Goal: Task Accomplishment & Management: Manage account settings

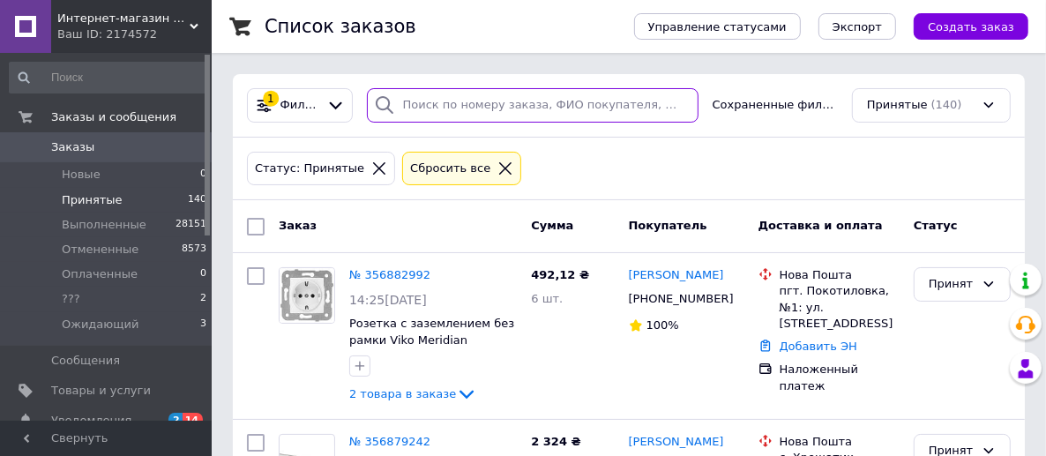
click at [470, 116] on input "search" at bounding box center [533, 105] width 332 height 34
paste input "й [PERSON_NAME]"
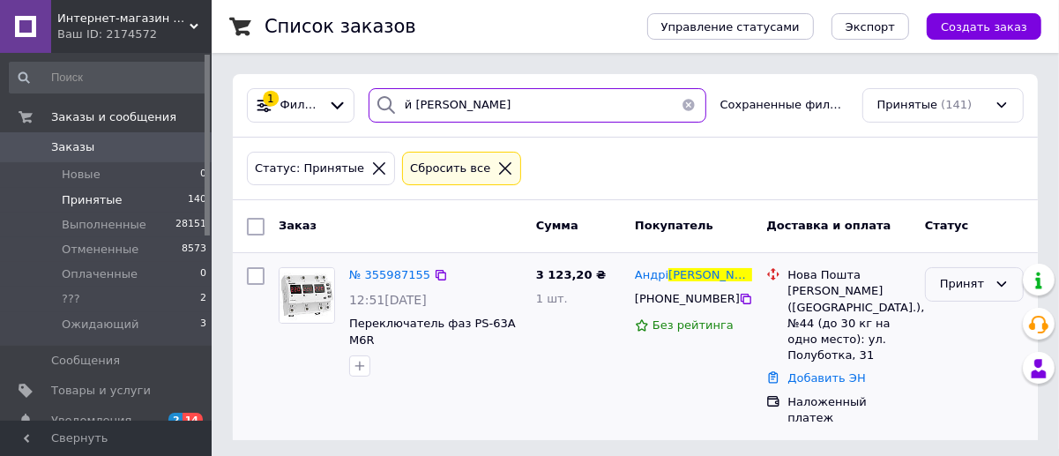
type input "й [PERSON_NAME]"
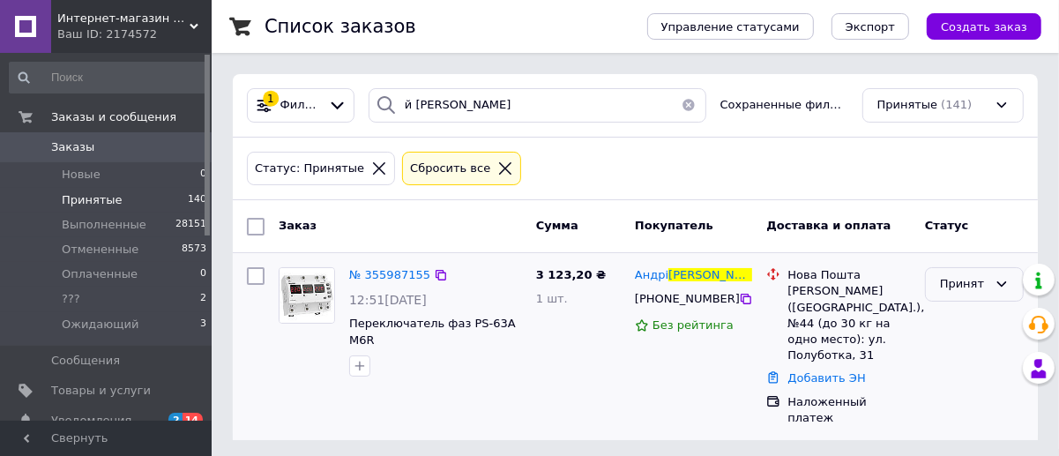
click at [968, 279] on div "Принят" at bounding box center [964, 284] width 48 height 19
click at [978, 354] on li "Отменен" at bounding box center [974, 353] width 97 height 33
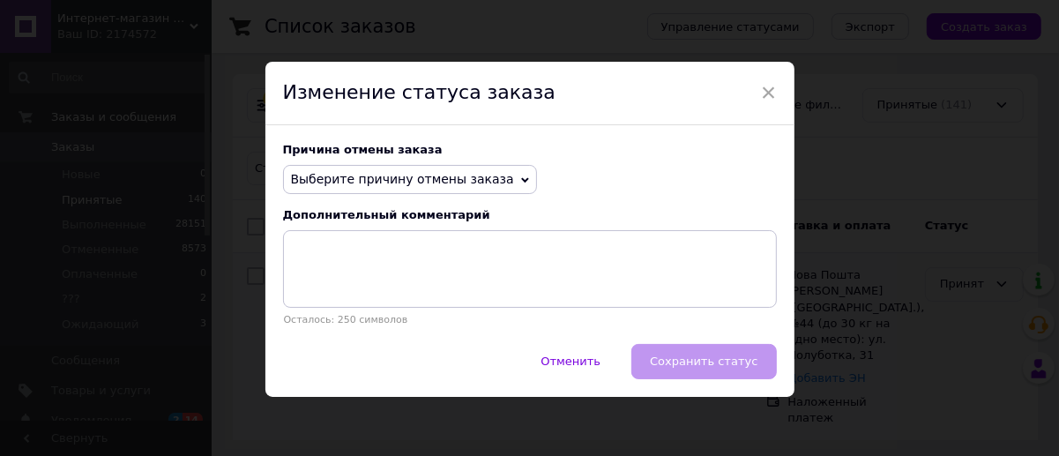
click at [444, 177] on span "Выберите причину отмены заказа" at bounding box center [402, 179] width 223 height 14
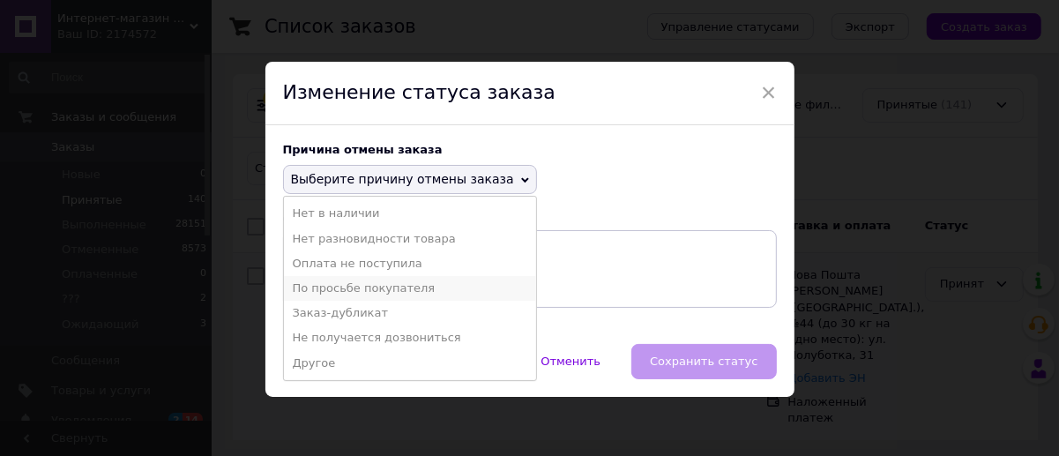
click at [366, 292] on li "По просьбе покупателя" at bounding box center [410, 288] width 252 height 25
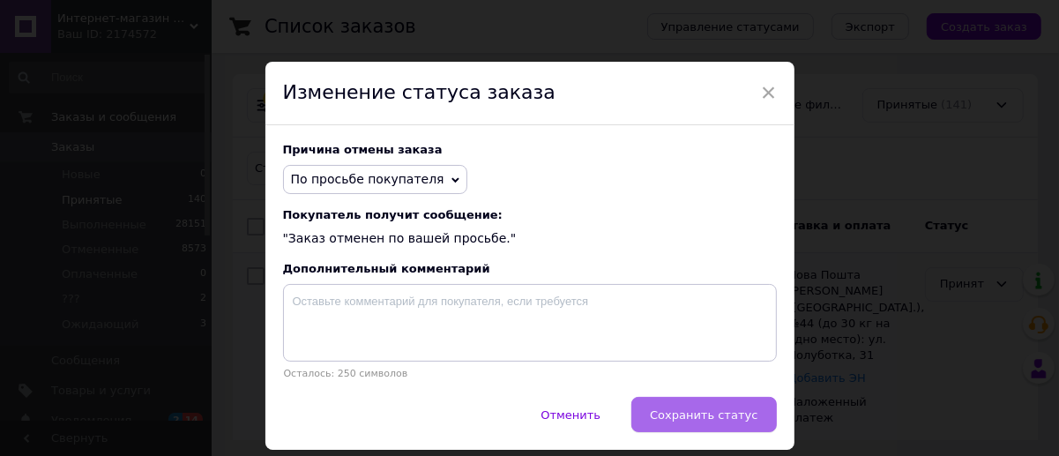
click at [722, 427] on button "Сохранить статус" at bounding box center [704, 414] width 145 height 35
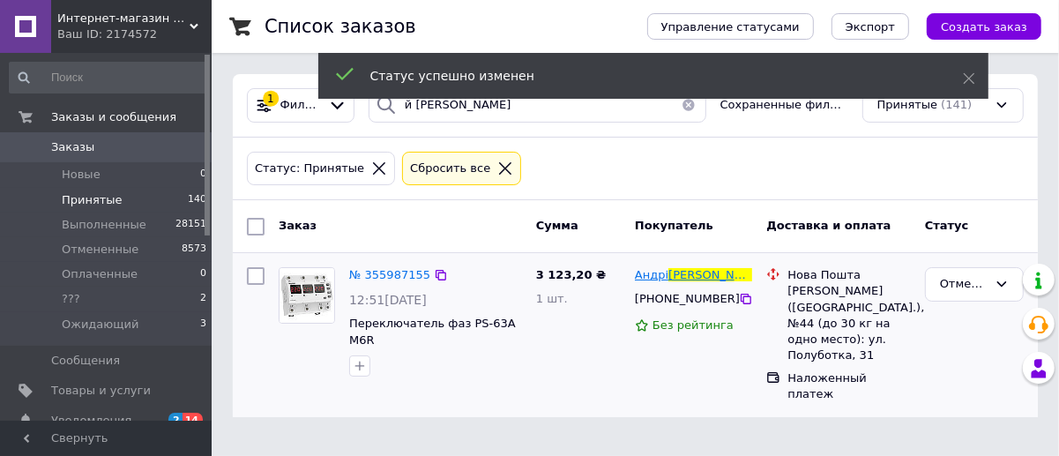
click at [767, 278] on span "[PERSON_NAME]" at bounding box center [814, 274] width 95 height 13
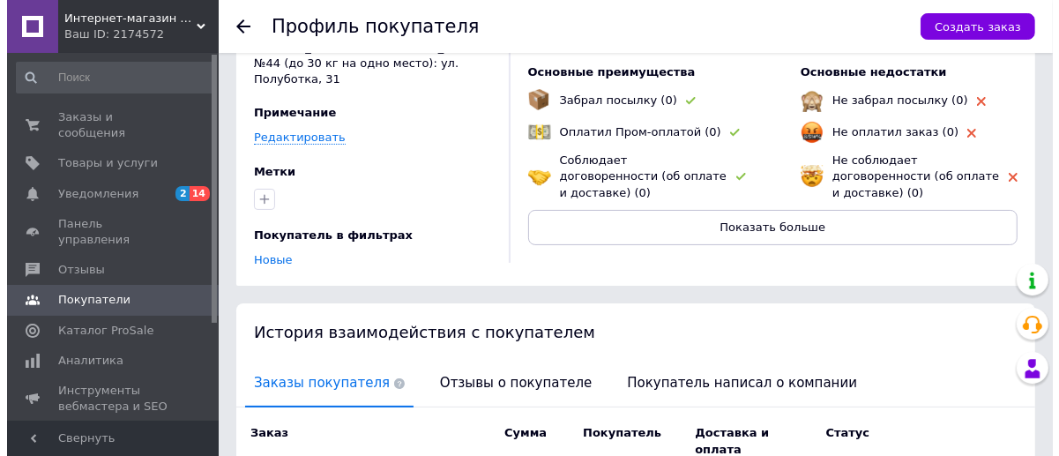
scroll to position [326, 0]
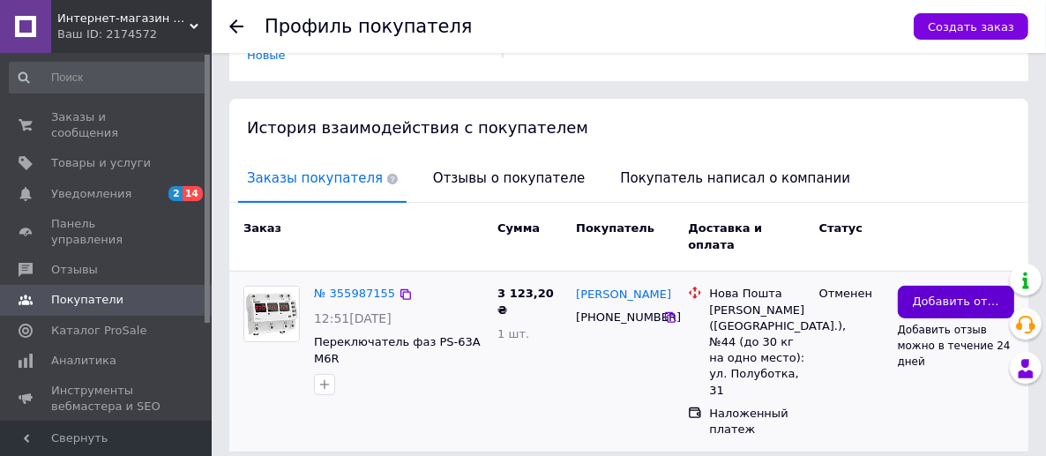
click at [943, 294] on span "Добавить отзыв" at bounding box center [956, 302] width 86 height 17
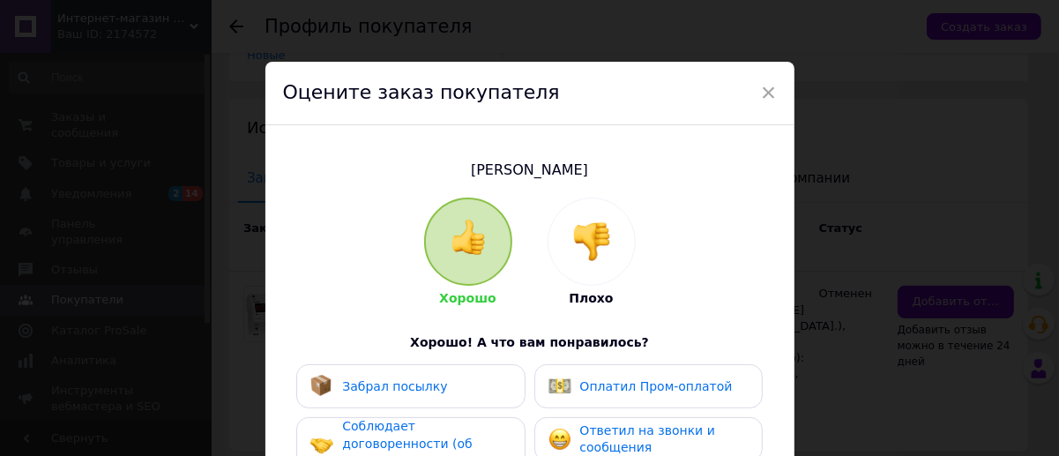
click at [591, 243] on img at bounding box center [592, 241] width 39 height 39
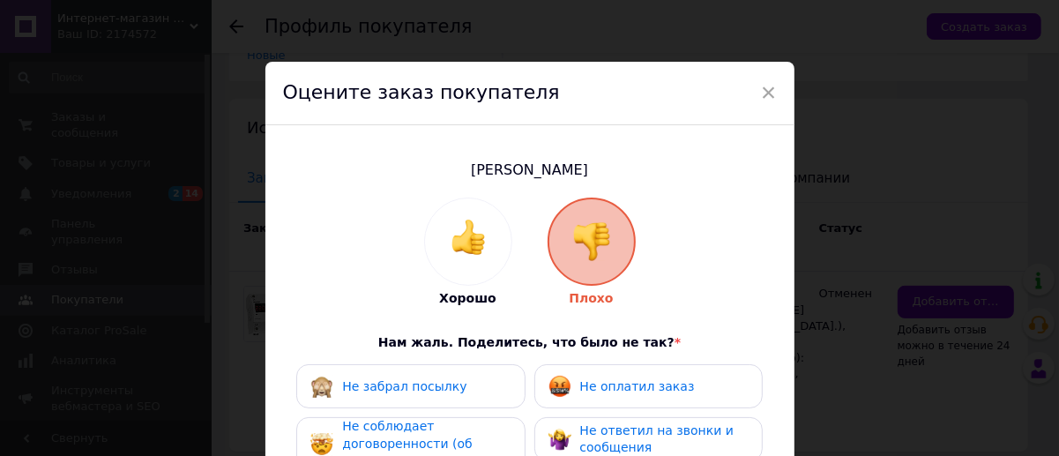
scroll to position [176, 0]
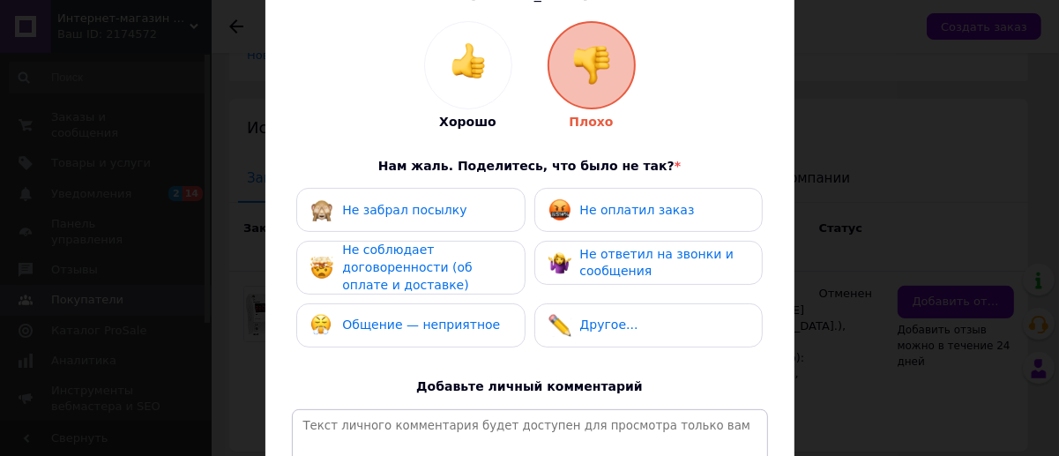
click at [623, 205] on span "Не оплатил заказ" at bounding box center [637, 210] width 115 height 14
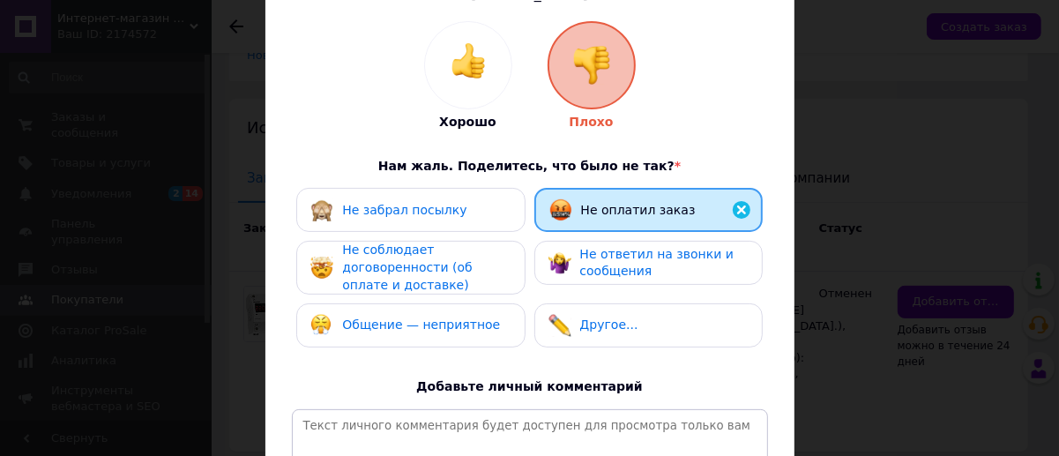
click at [418, 208] on span "Не забрал посылку" at bounding box center [404, 210] width 124 height 14
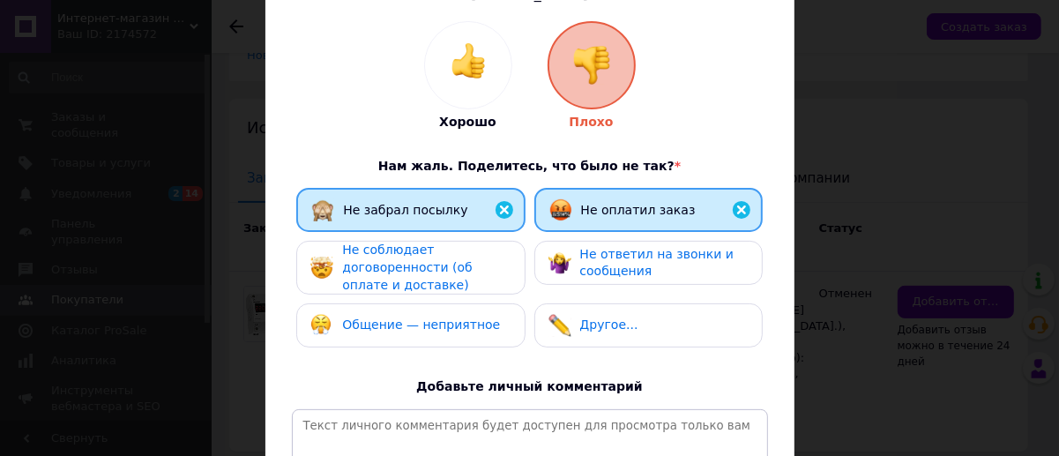
click at [445, 287] on div "Не соблюдает договоренности (об оплате и доставке)" at bounding box center [426, 268] width 168 height 52
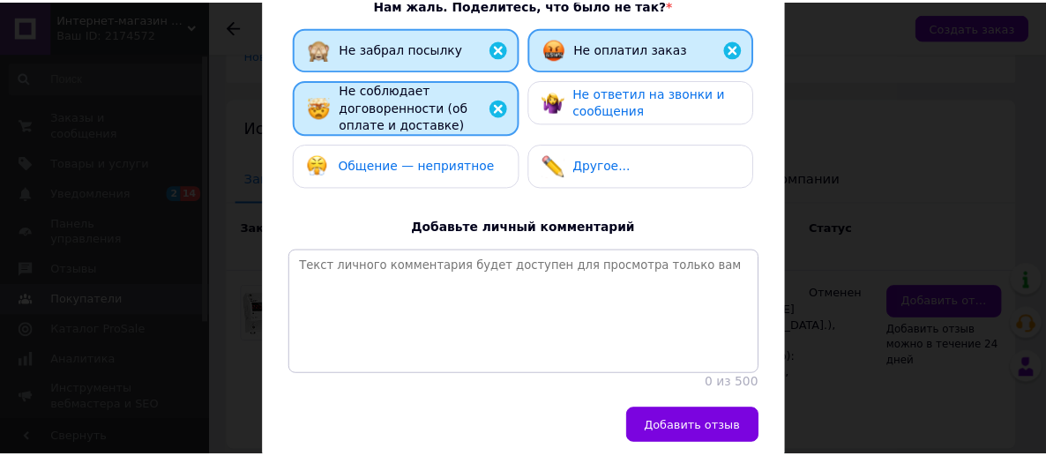
scroll to position [353, 0]
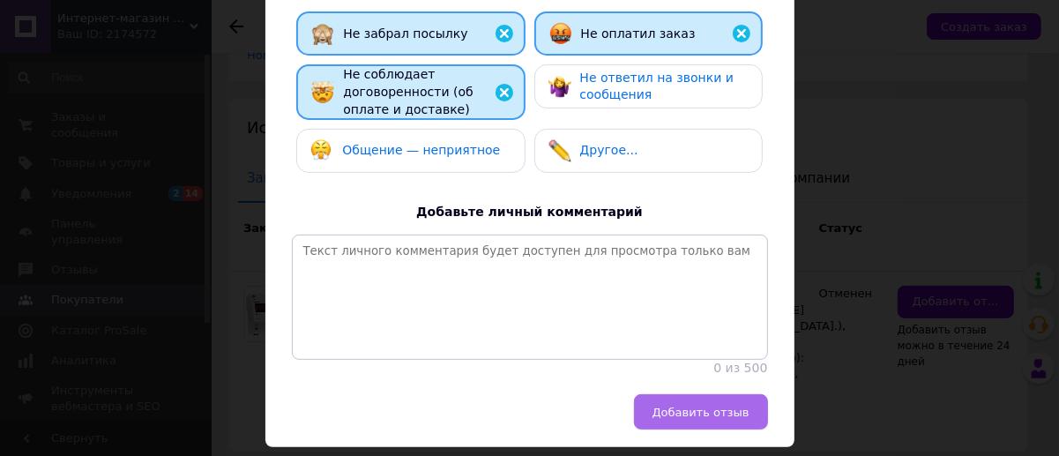
click at [682, 430] on button "Добавить отзыв" at bounding box center [701, 411] width 134 height 35
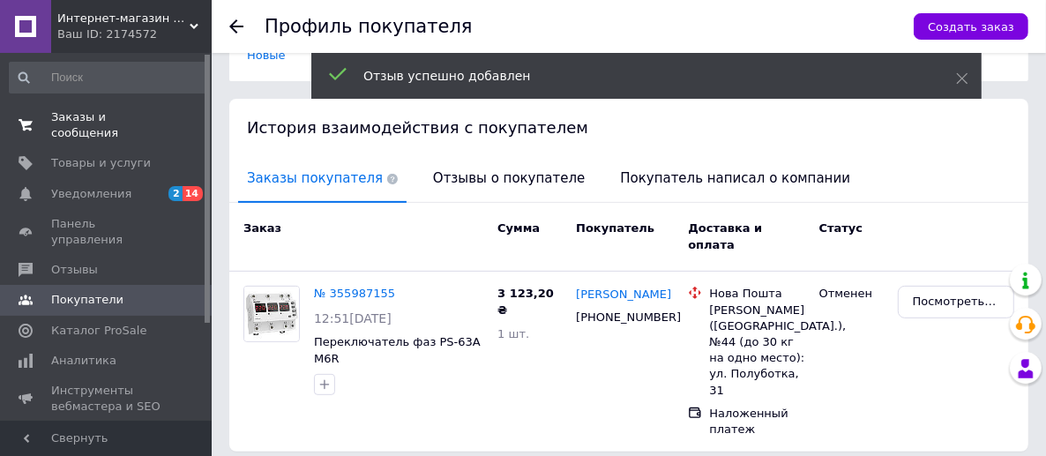
drag, startPoint x: 120, startPoint y: 121, endPoint x: 146, endPoint y: 130, distance: 27.9
click at [120, 121] on span "Заказы и сообщения" at bounding box center [107, 125] width 112 height 32
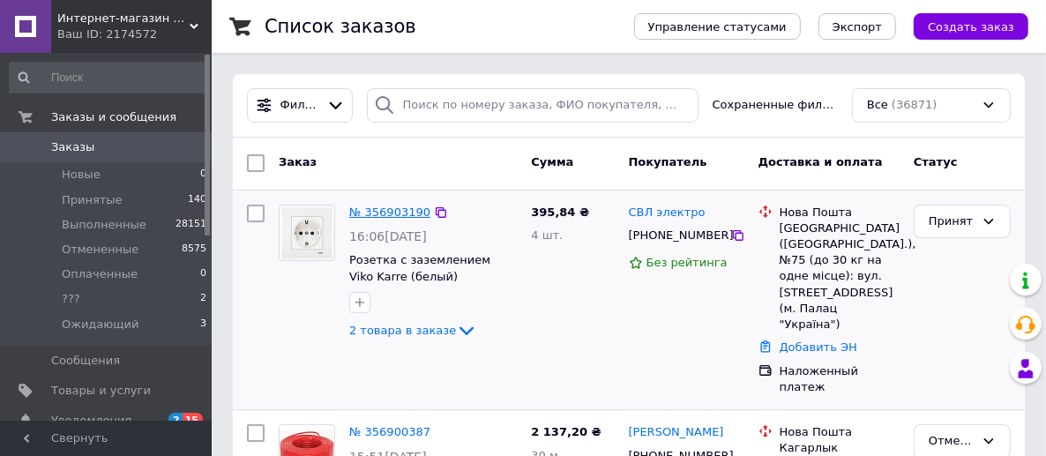
click at [391, 213] on link "№ 356903190" at bounding box center [389, 212] width 81 height 13
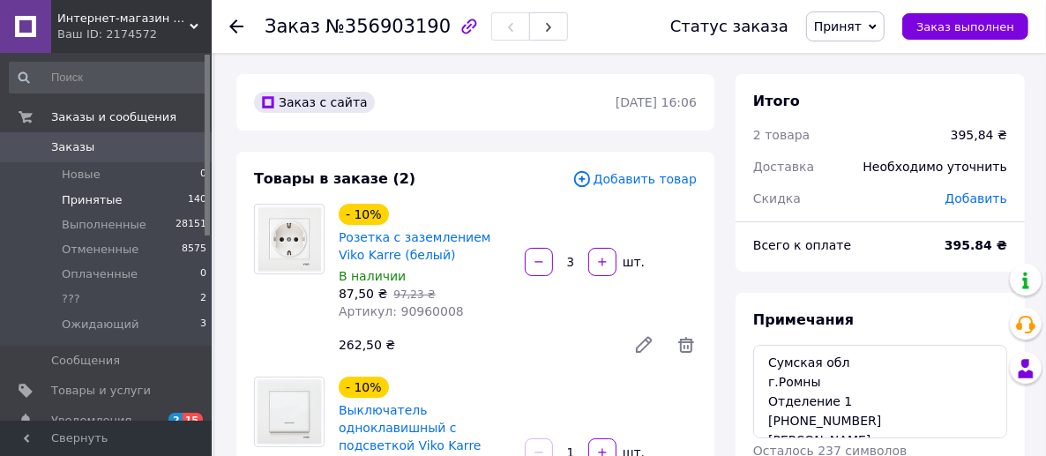
click at [144, 200] on li "Принятые 140" at bounding box center [108, 200] width 217 height 25
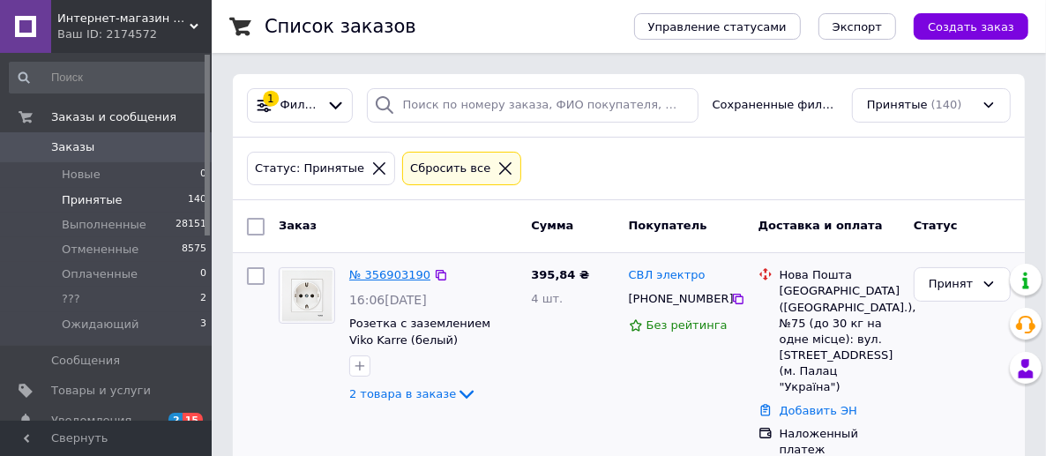
click at [400, 274] on link "№ 356903190" at bounding box center [389, 274] width 81 height 13
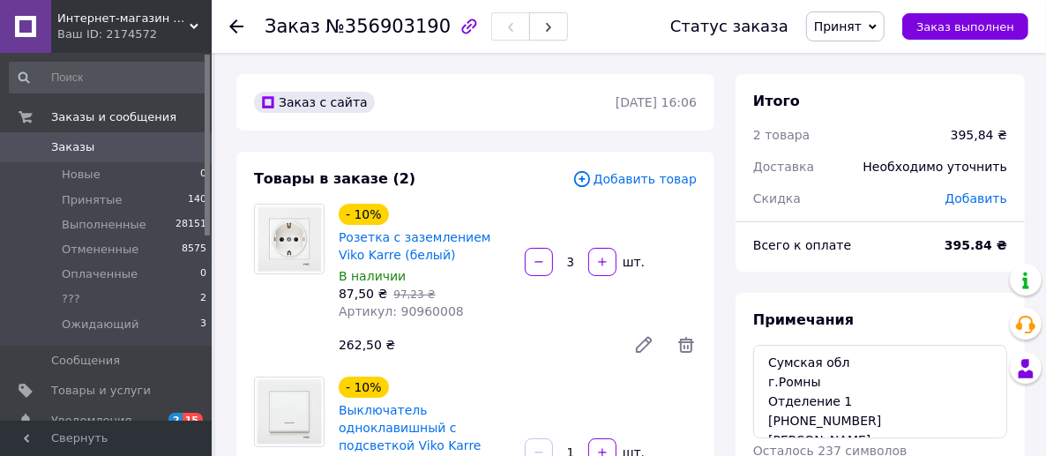
click at [628, 188] on span "Добавить товар" at bounding box center [635, 178] width 124 height 19
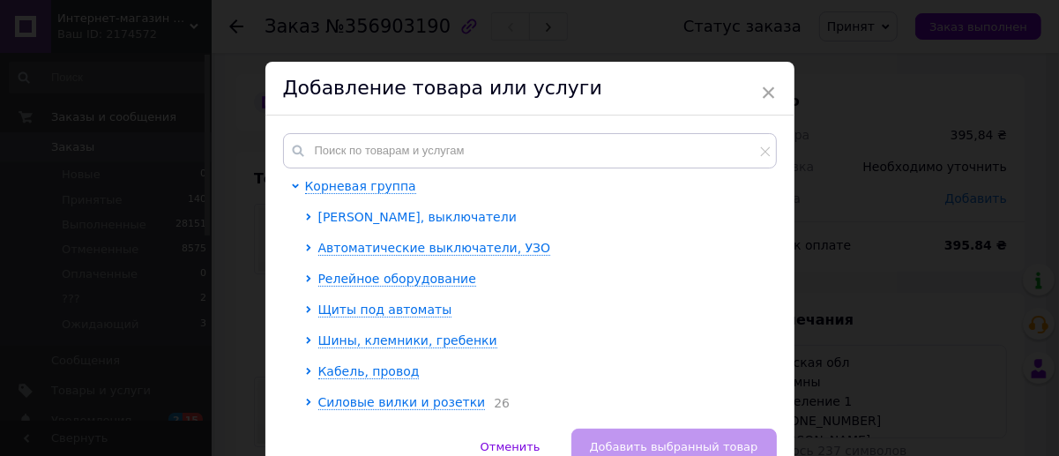
click at [386, 211] on span "Розетки, выключатели" at bounding box center [417, 217] width 198 height 14
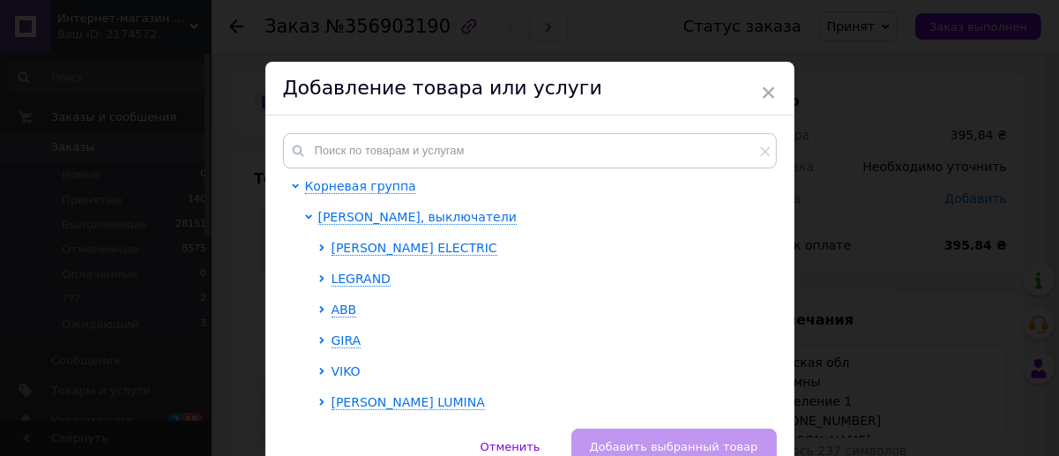
click at [351, 371] on span "VIKO" at bounding box center [346, 371] width 29 height 14
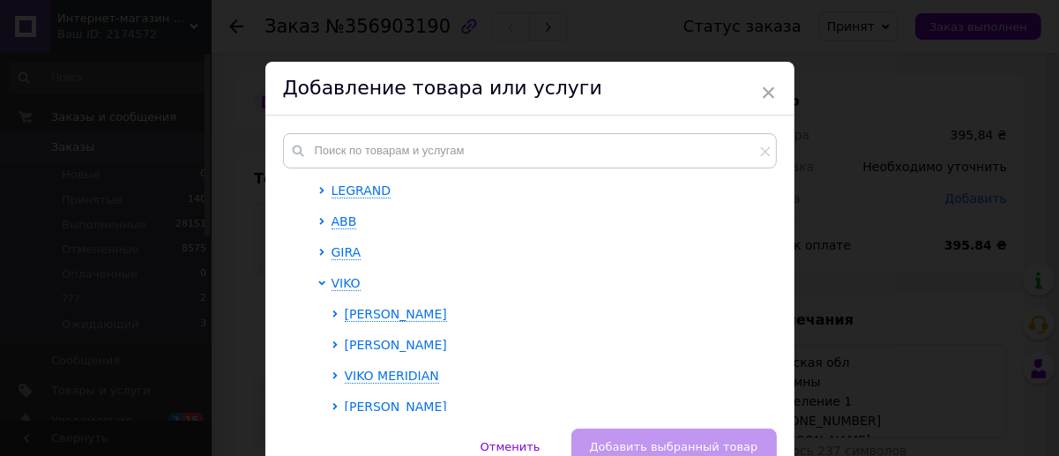
click at [395, 338] on span "VIKO KARRE" at bounding box center [396, 345] width 102 height 14
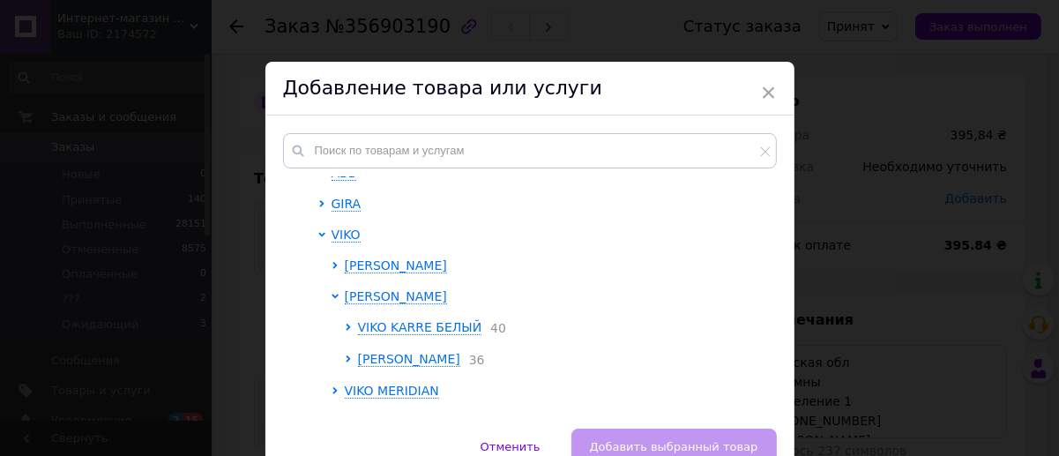
scroll to position [176, 0]
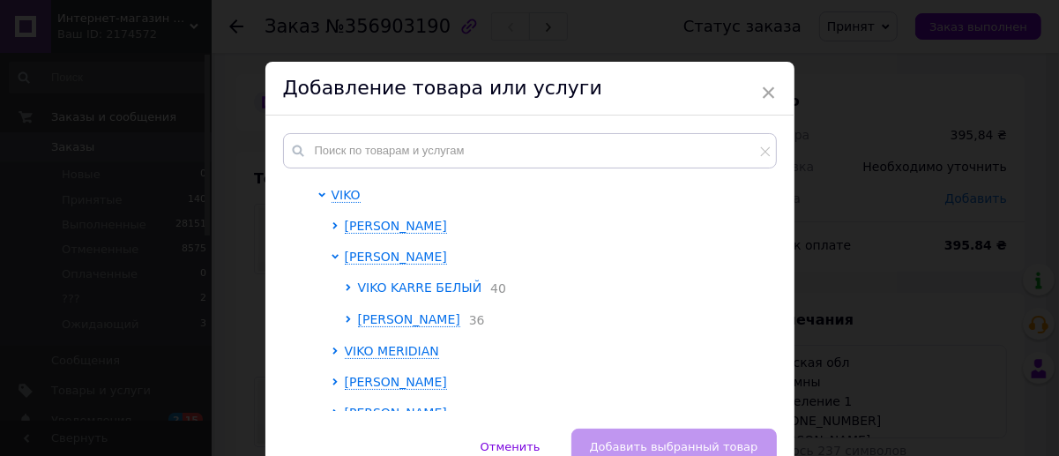
click at [420, 284] on span "VIKO KARRE БЕЛЫЙ" at bounding box center [420, 288] width 124 height 14
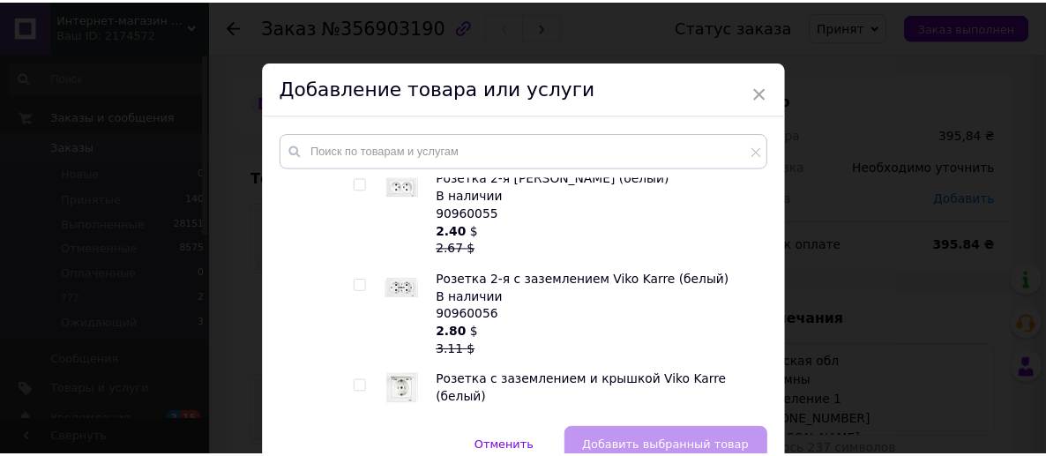
scroll to position [1500, 0]
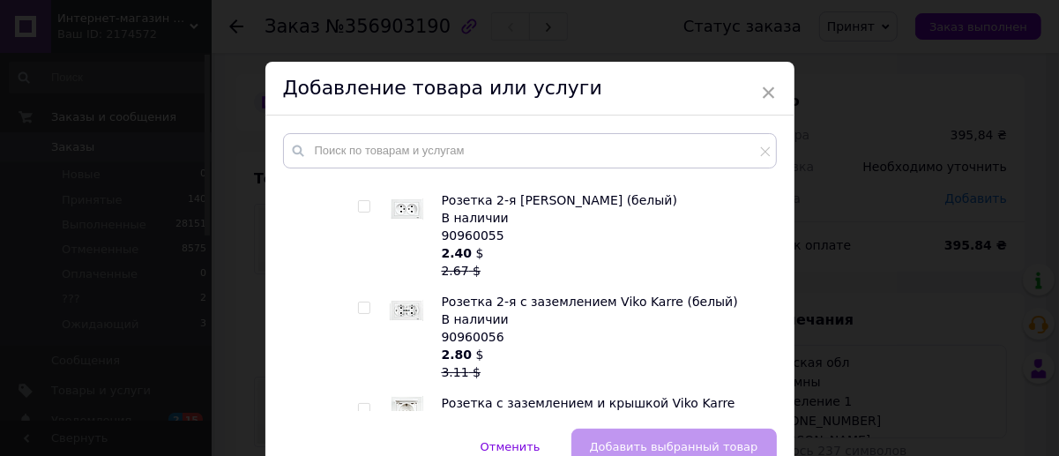
click at [360, 303] on input "checkbox" at bounding box center [363, 308] width 11 height 11
checkbox input "true"
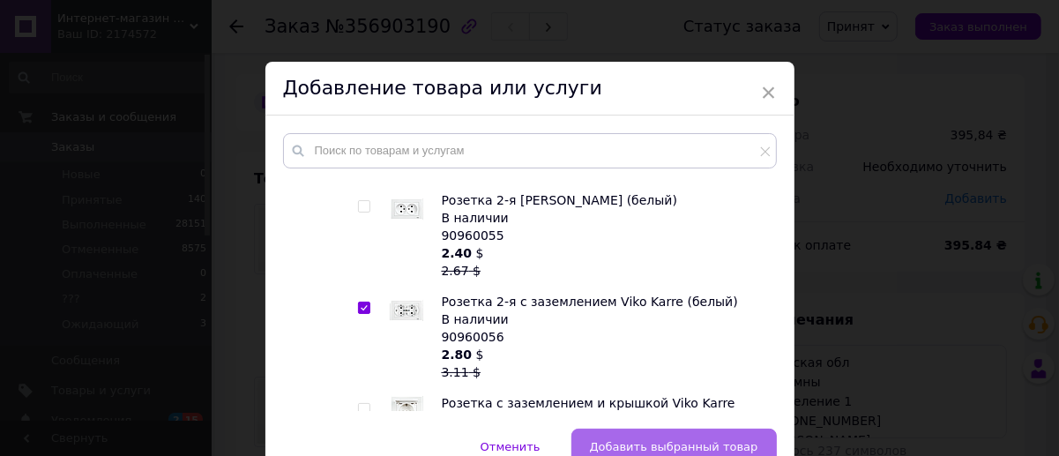
click at [647, 440] on span "Добавить выбранный товар" at bounding box center [674, 446] width 168 height 13
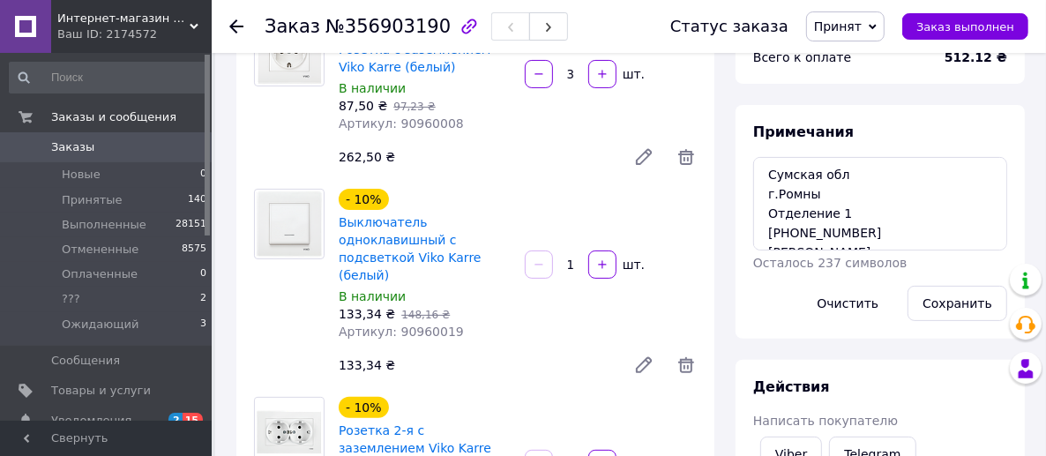
scroll to position [265, 0]
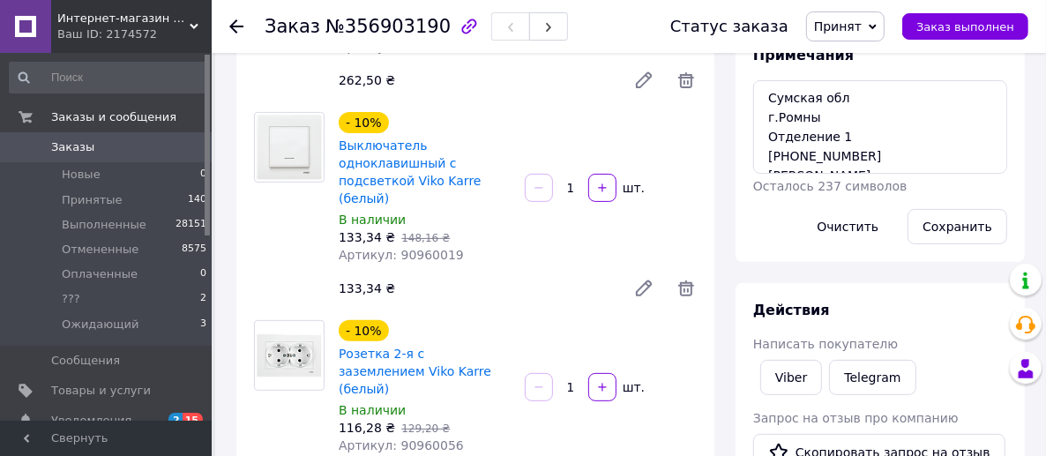
drag, startPoint x: 578, startPoint y: 357, endPoint x: 507, endPoint y: 350, distance: 70.9
click at [507, 350] on div "- 10% Розетка 2-я с заземлением Viko Karre (белый) В наличии 116,28 ₴   129,20 …" at bounding box center [518, 408] width 372 height 183
type input "3"
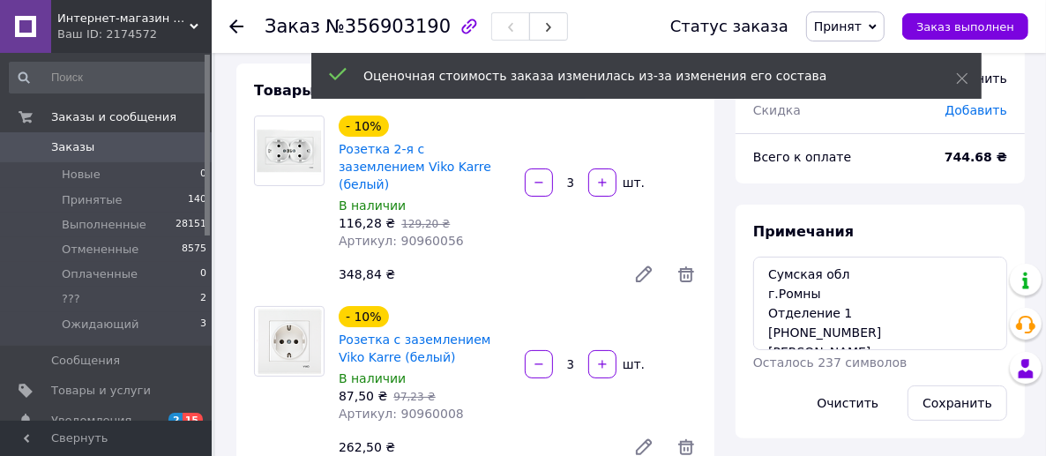
scroll to position [0, 0]
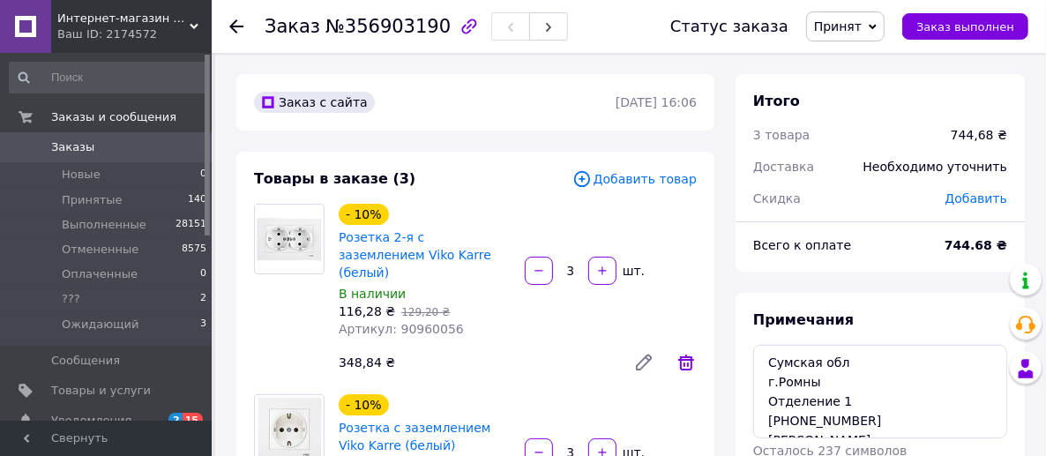
click at [688, 355] on icon at bounding box center [686, 363] width 16 height 16
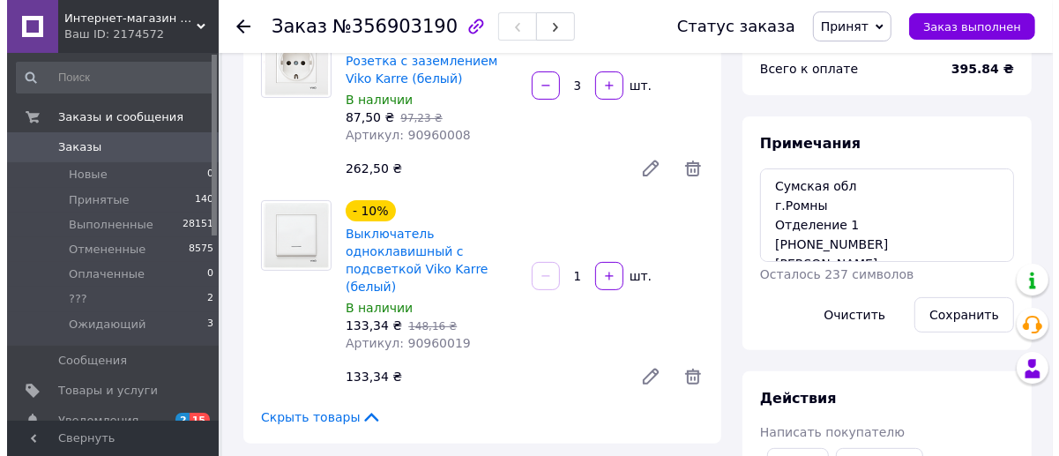
scroll to position [88, 0]
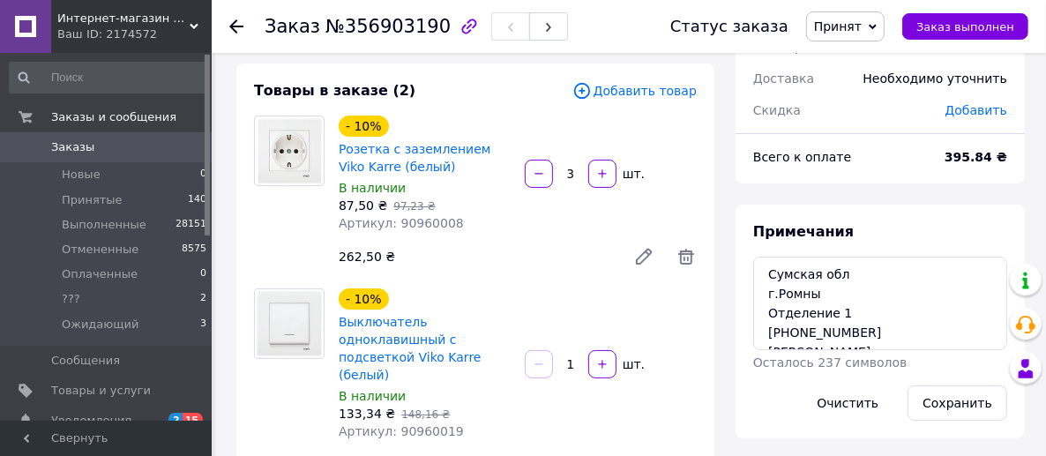
click at [639, 94] on span "Добавить товар" at bounding box center [635, 90] width 124 height 19
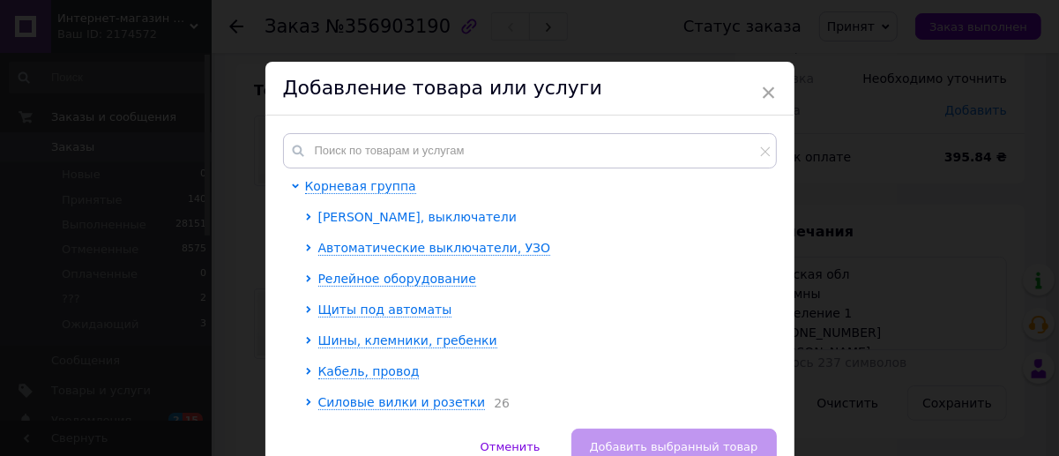
click at [411, 217] on span "Розетки, выключатели" at bounding box center [417, 217] width 198 height 14
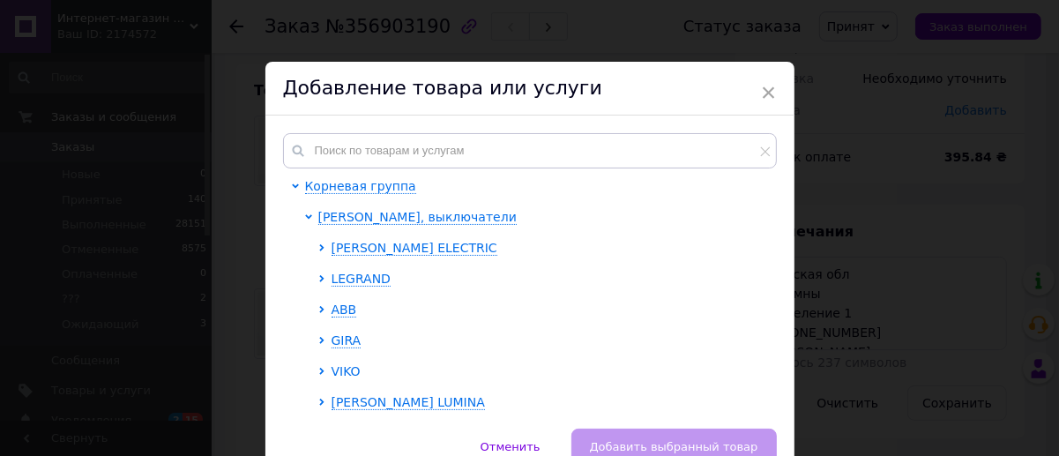
click at [342, 365] on span "VIKO" at bounding box center [346, 371] width 29 height 14
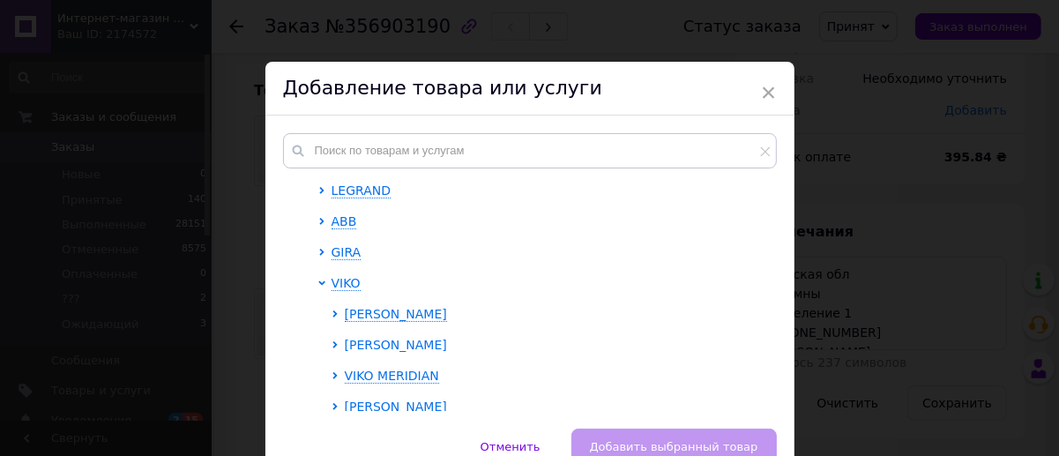
click at [378, 348] on span "VIKO KARRE" at bounding box center [396, 345] width 102 height 14
click at [393, 384] on div "VIKO KARRE БЕЛЫЙ 40" at bounding box center [562, 376] width 409 height 19
click at [400, 374] on span "VIKO KARRE БЕЛЫЙ" at bounding box center [420, 376] width 124 height 14
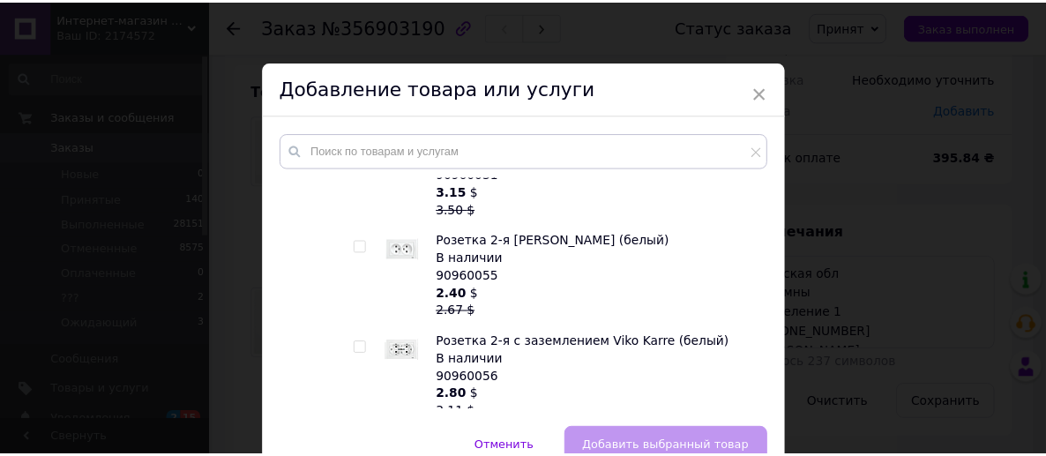
scroll to position [1500, 0]
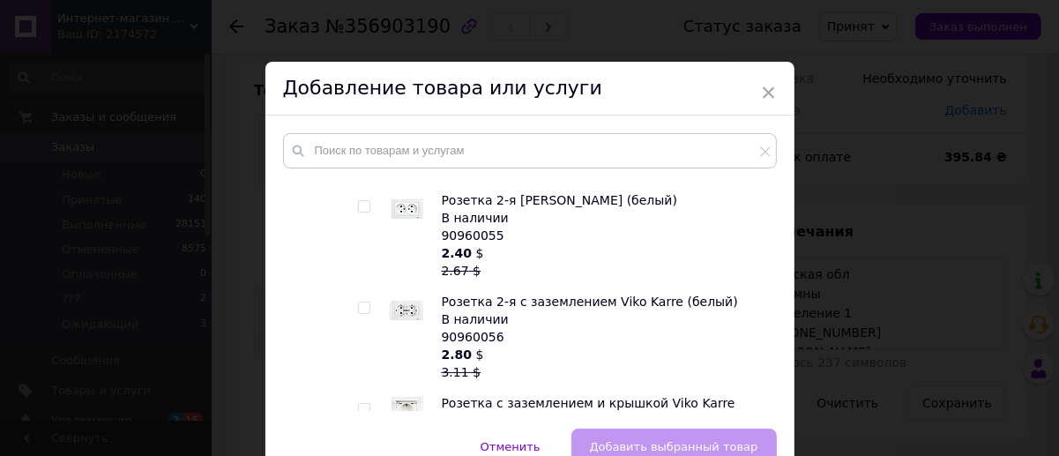
click at [358, 303] on input "checkbox" at bounding box center [363, 308] width 11 height 11
checkbox input "true"
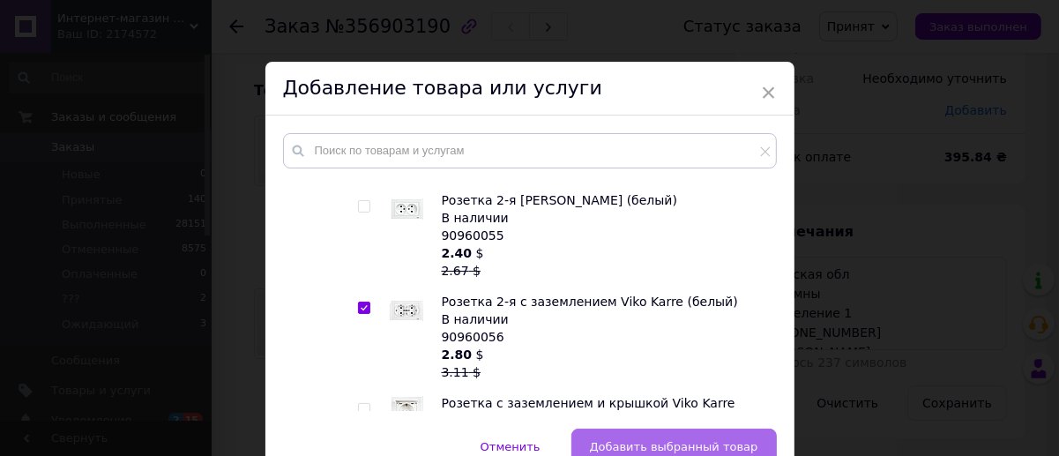
click at [662, 440] on span "Добавить выбранный товар" at bounding box center [674, 446] width 168 height 13
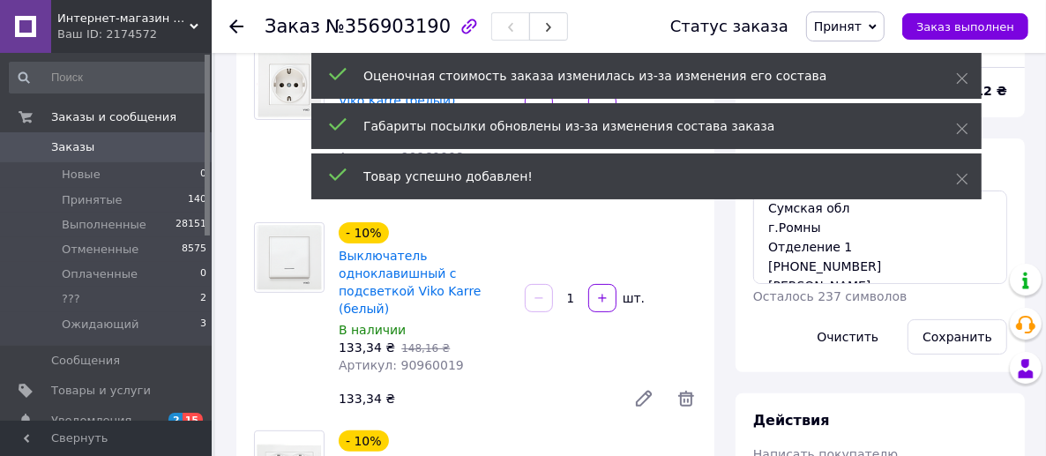
scroll to position [265, 0]
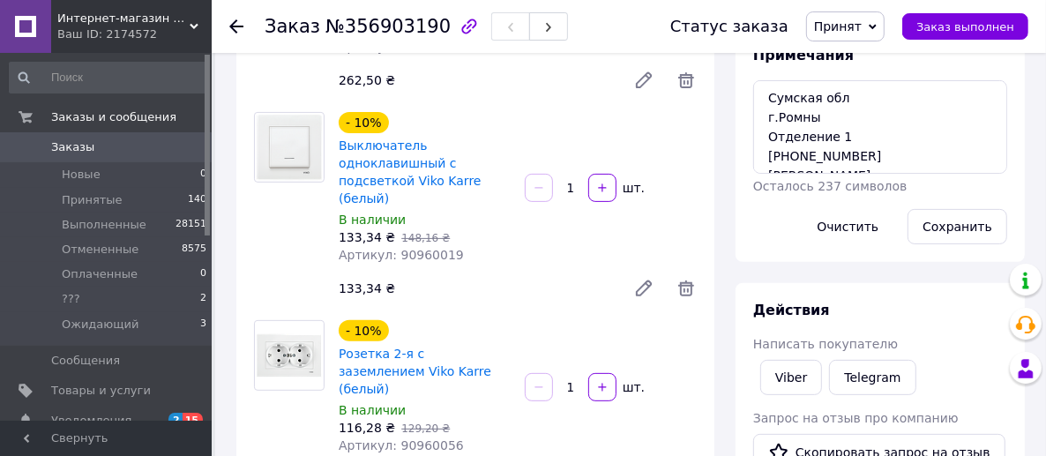
drag, startPoint x: 576, startPoint y: 366, endPoint x: 517, endPoint y: 365, distance: 59.1
click at [517, 365] on div "- 10% Розетка 2-я с заземлением Viko Karre (белый) В наличии 116,28 ₴   129,20 …" at bounding box center [518, 408] width 372 height 183
type input "3"
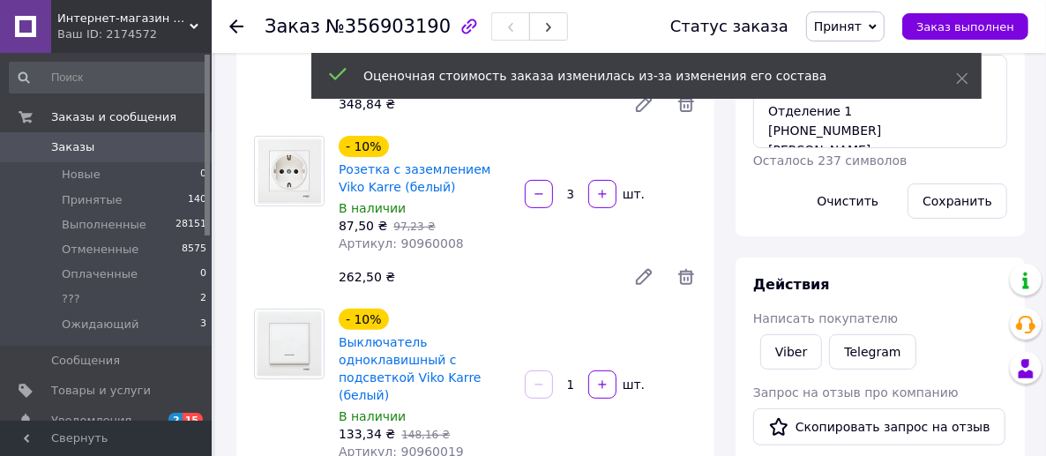
scroll to position [88, 0]
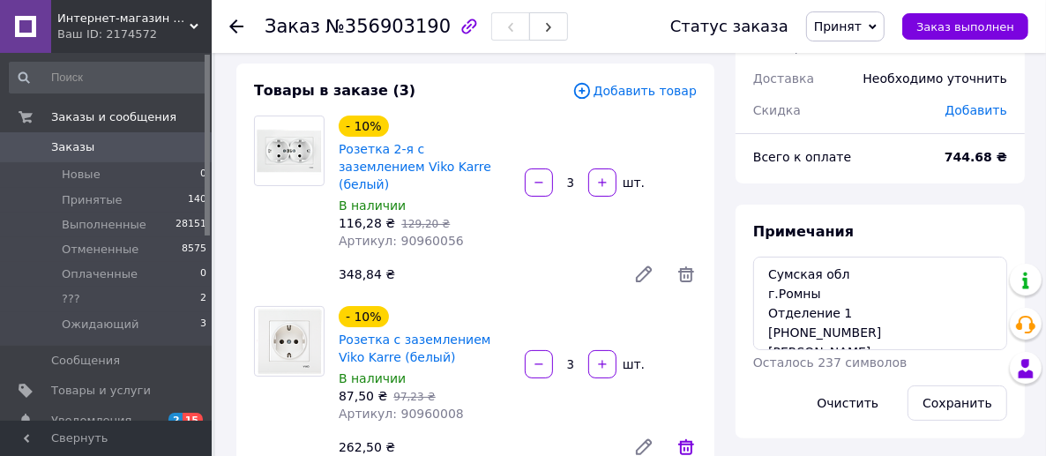
click at [681, 439] on icon at bounding box center [686, 447] width 16 height 16
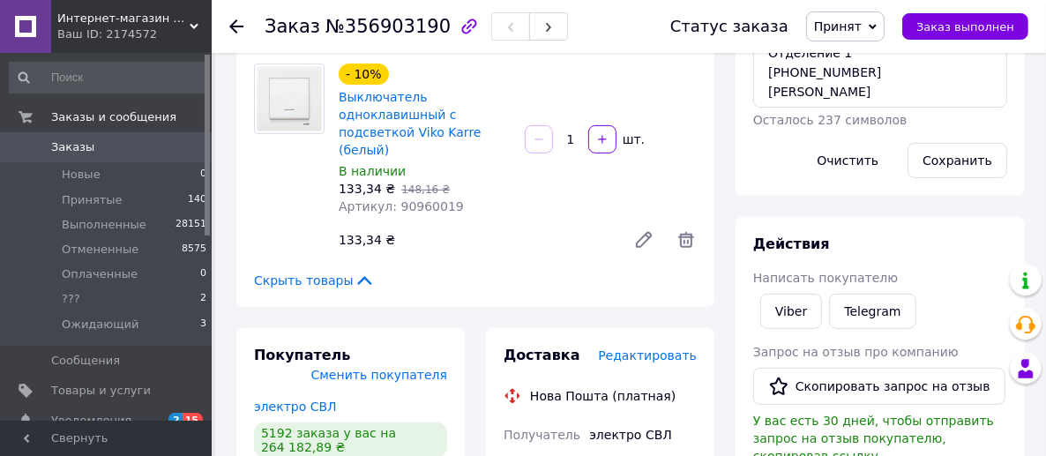
scroll to position [441, 0]
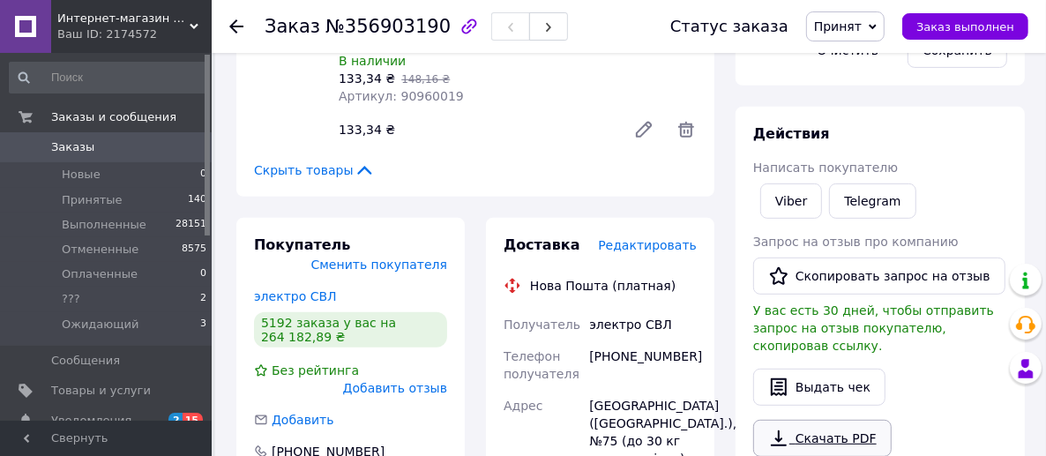
click at [820, 427] on link "Скачать PDF" at bounding box center [822, 438] width 138 height 37
click at [188, 202] on span "140" at bounding box center [197, 200] width 19 height 16
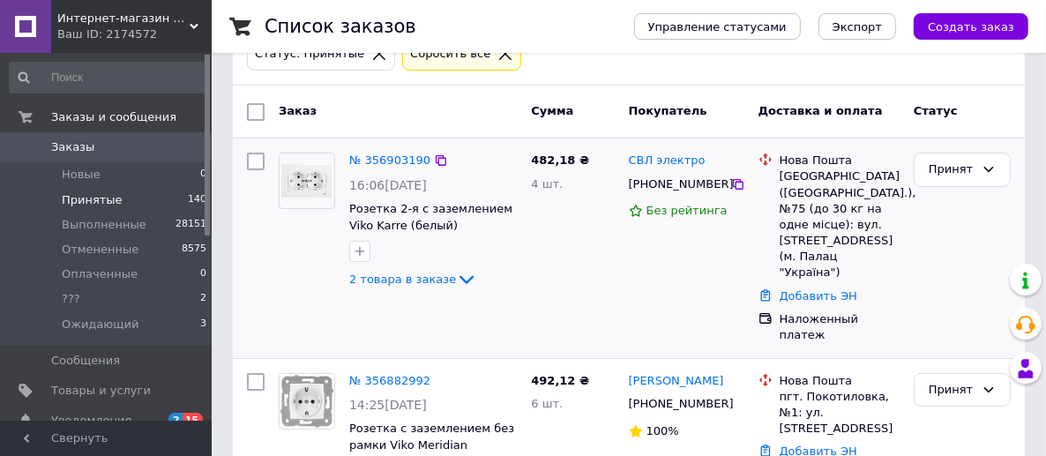
scroll to position [88, 0]
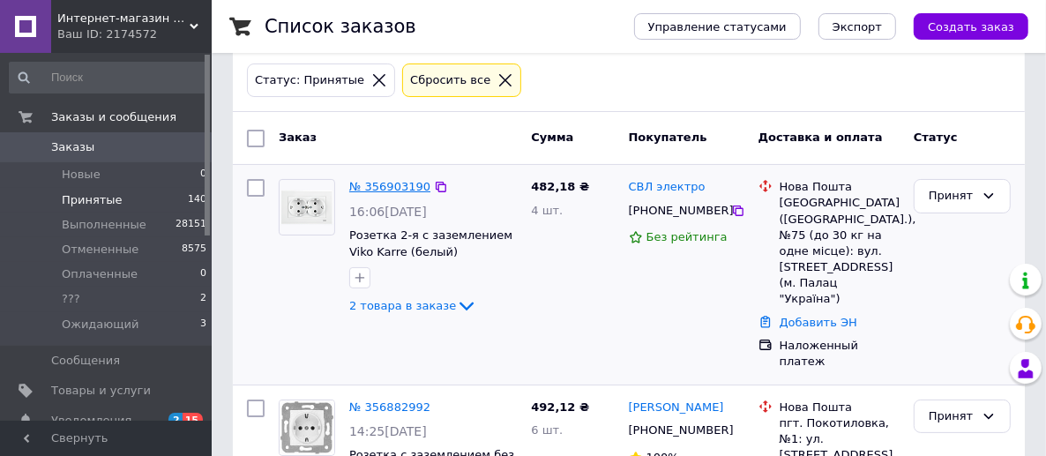
click at [393, 187] on link "№ 356903190" at bounding box center [389, 186] width 81 height 13
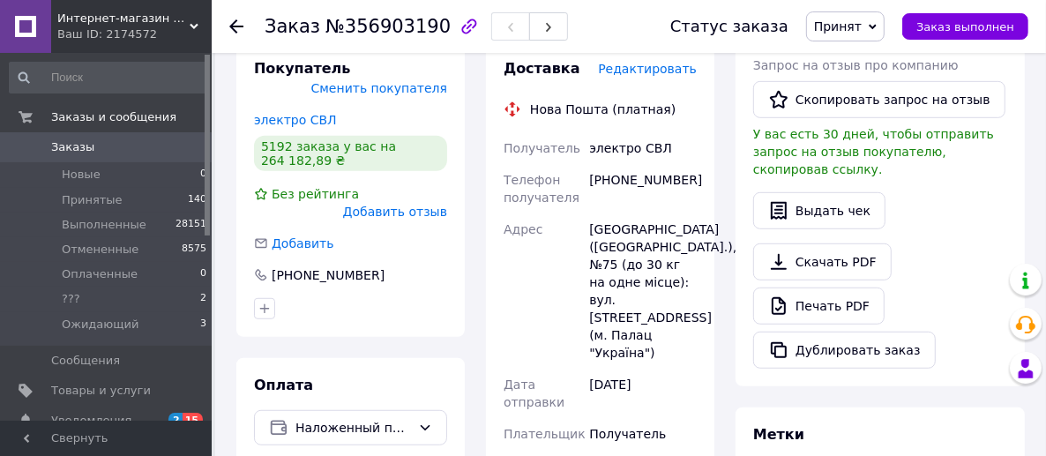
scroll to position [794, 0]
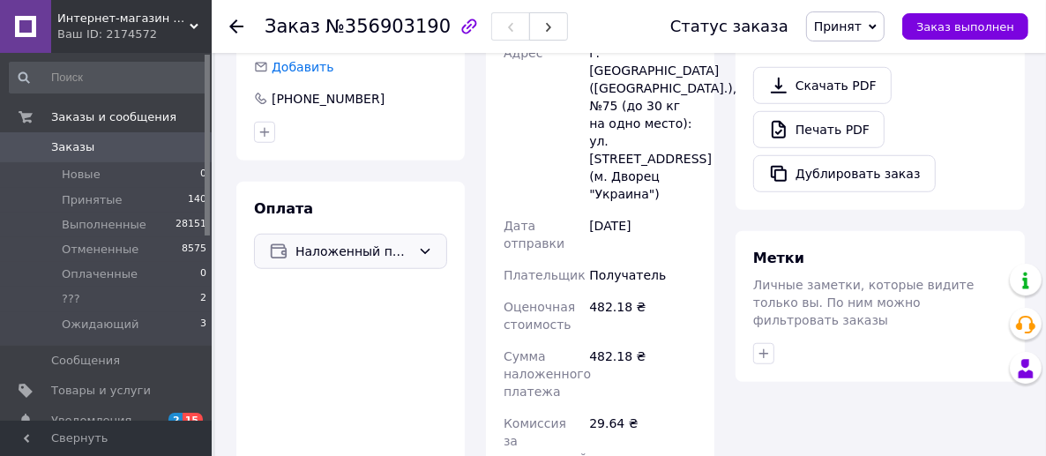
click at [391, 242] on span "Наложенный платеж" at bounding box center [354, 251] width 116 height 19
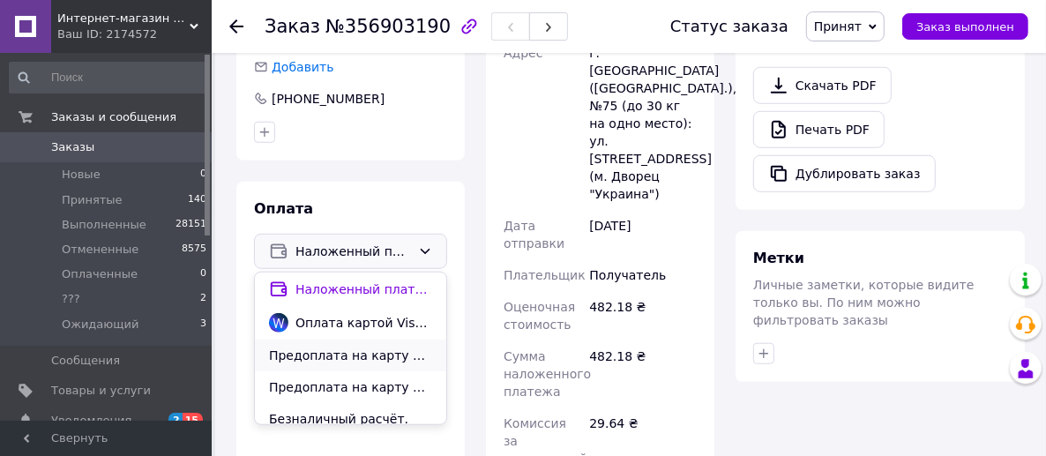
click at [386, 347] on span "Предоплата на карту Приват Банка" at bounding box center [350, 356] width 163 height 18
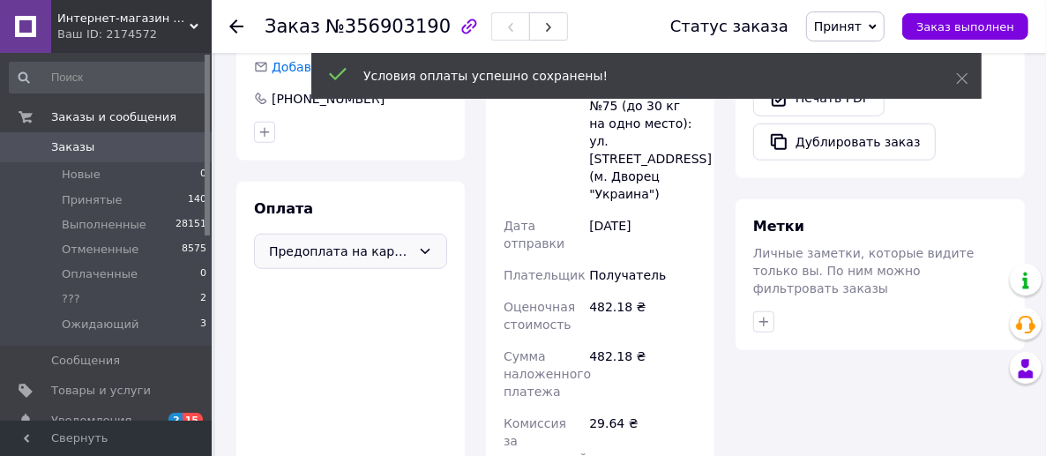
scroll to position [490, 0]
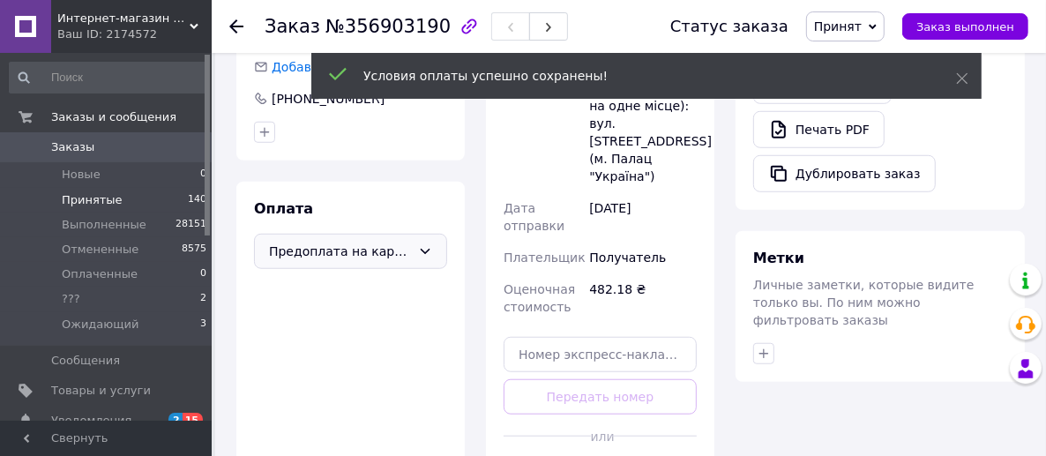
click at [194, 204] on span "140" at bounding box center [197, 200] width 19 height 16
